Goal: Task Accomplishment & Management: Use online tool/utility

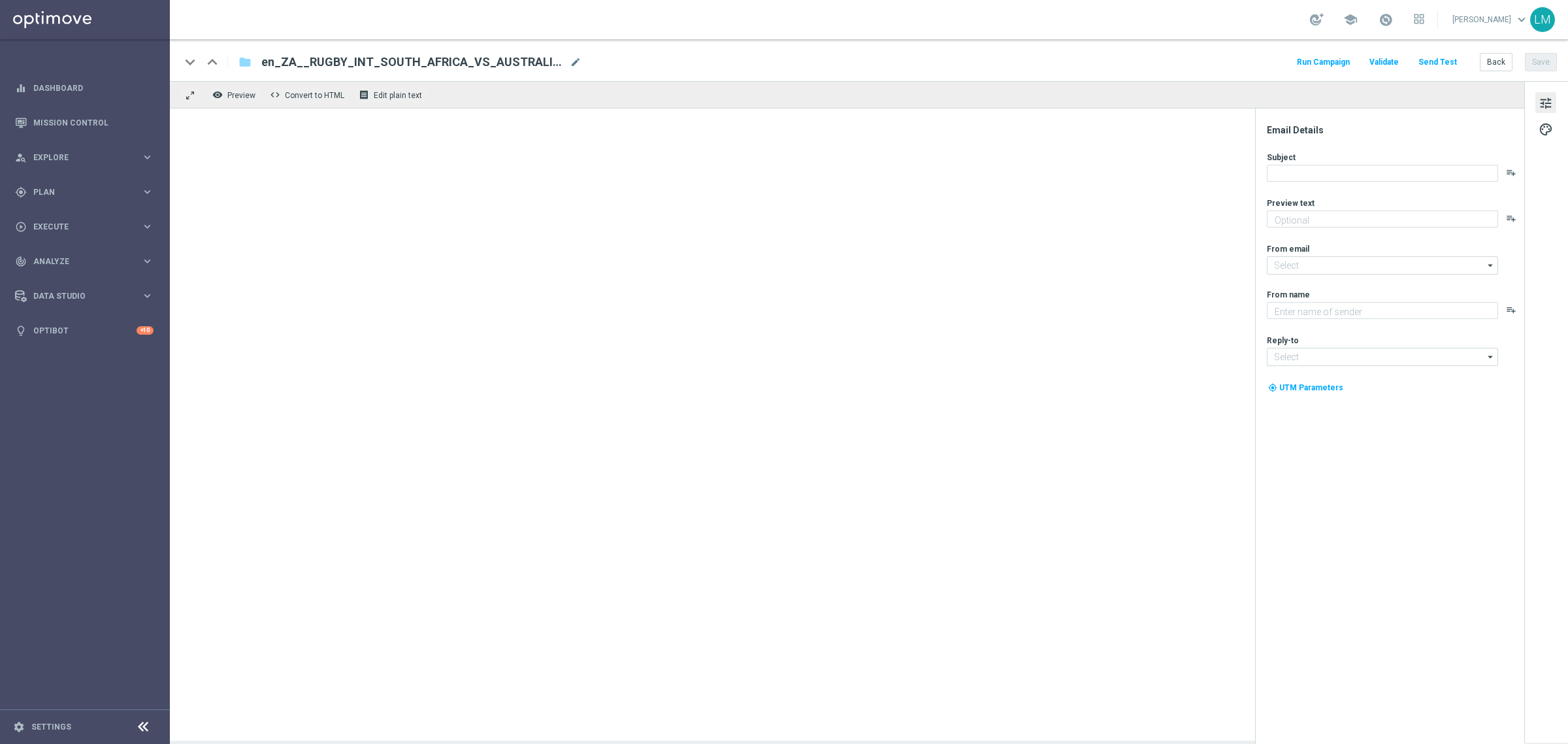
type textarea "Boks, Bets and Big Lotto offers...oh, don't forget games👀"
type input "[EMAIL_ADDRESS][DOMAIN_NAME]"
type textarea "Lottoland"
type input "[EMAIL_ADDRESS][DOMAIN_NAME]"
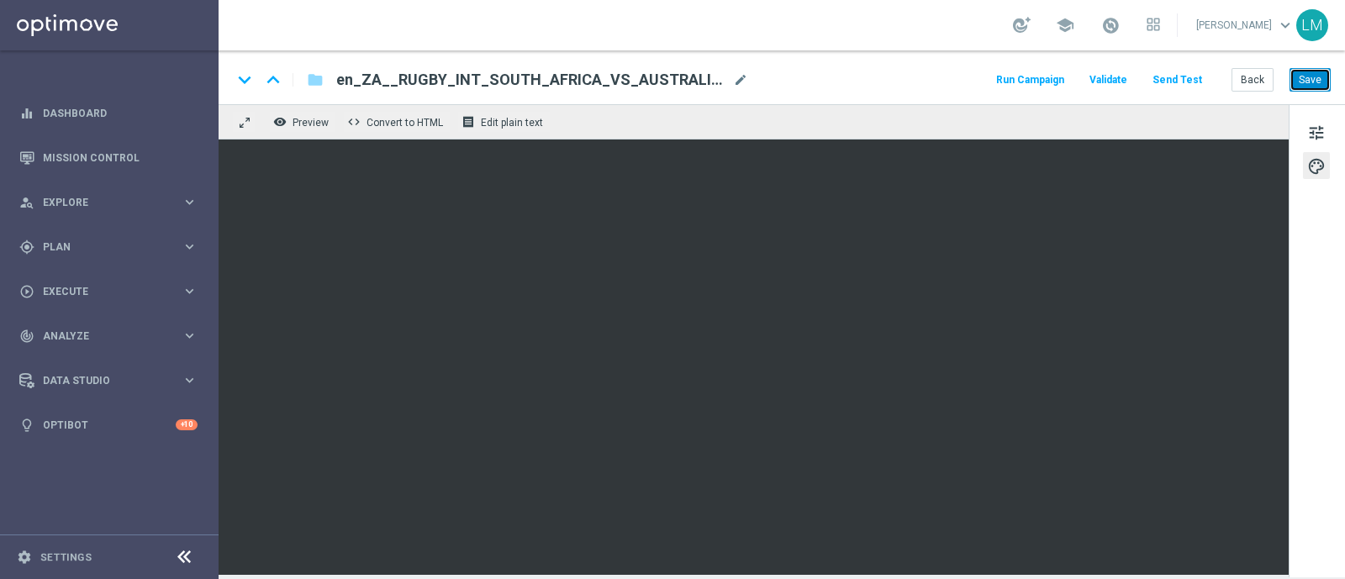
click at [1309, 73] on button "Save" at bounding box center [1310, 80] width 41 height 24
click at [1323, 134] on span "tune" at bounding box center [1316, 133] width 18 height 22
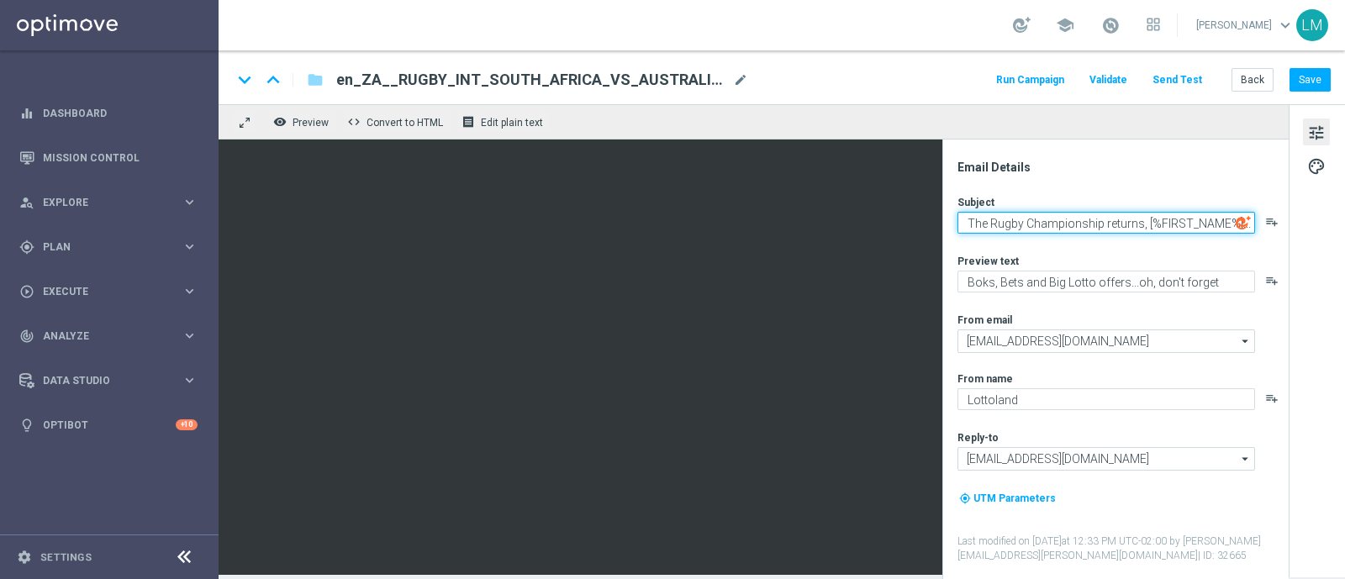
click at [1173, 220] on textarea "The Rugby Championship returns, [%FIRST_NAME%]..." at bounding box center [1107, 223] width 298 height 22
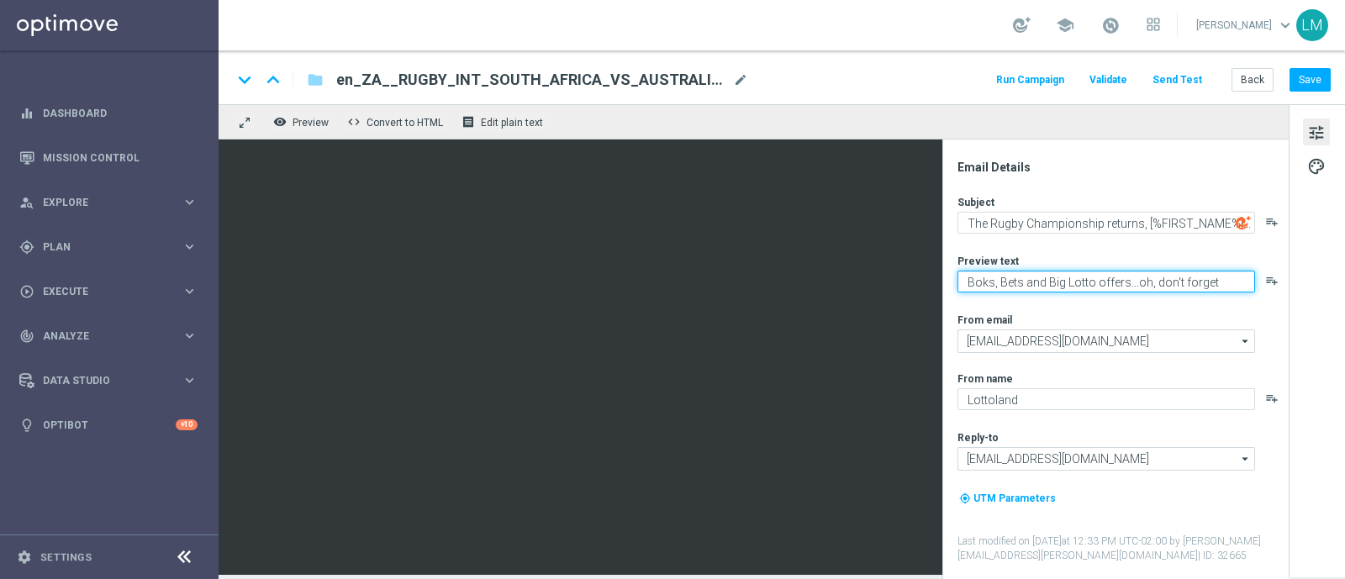
click at [1102, 277] on textarea "Boks, Bets and Big Lotto offers...oh, don't forget games👀" at bounding box center [1107, 282] width 298 height 22
